Goal: Check status

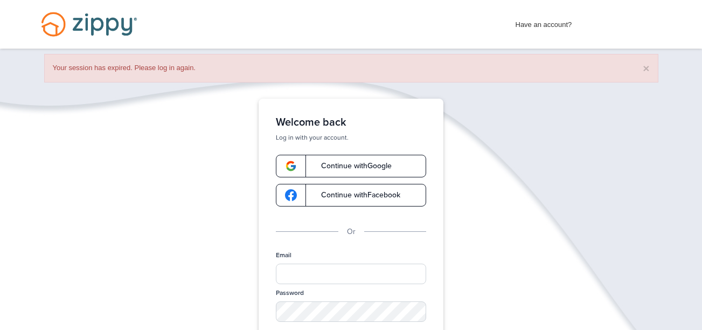
click at [369, 158] on link "Continue with Google" at bounding box center [351, 166] width 150 height 23
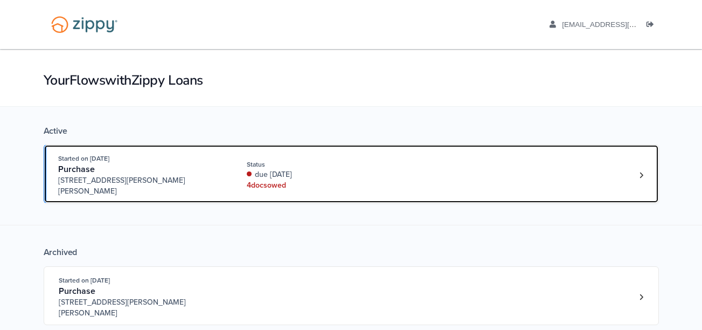
click at [400, 164] on div "Started on [DATE] Purchase [STREET_ADDRESS][PERSON_NAME][PERSON_NAME] Status du…" at bounding box center [346, 175] width 576 height 44
